Goal: Use online tool/utility: Utilize a website feature to perform a specific function

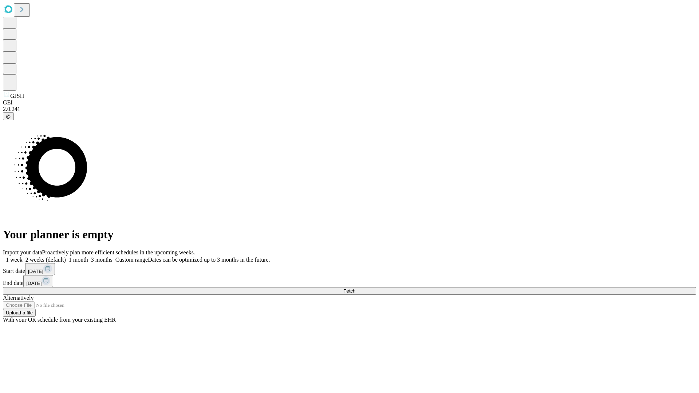
click at [355, 288] on span "Fetch" at bounding box center [349, 290] width 12 height 5
